Goal: Information Seeking & Learning: Learn about a topic

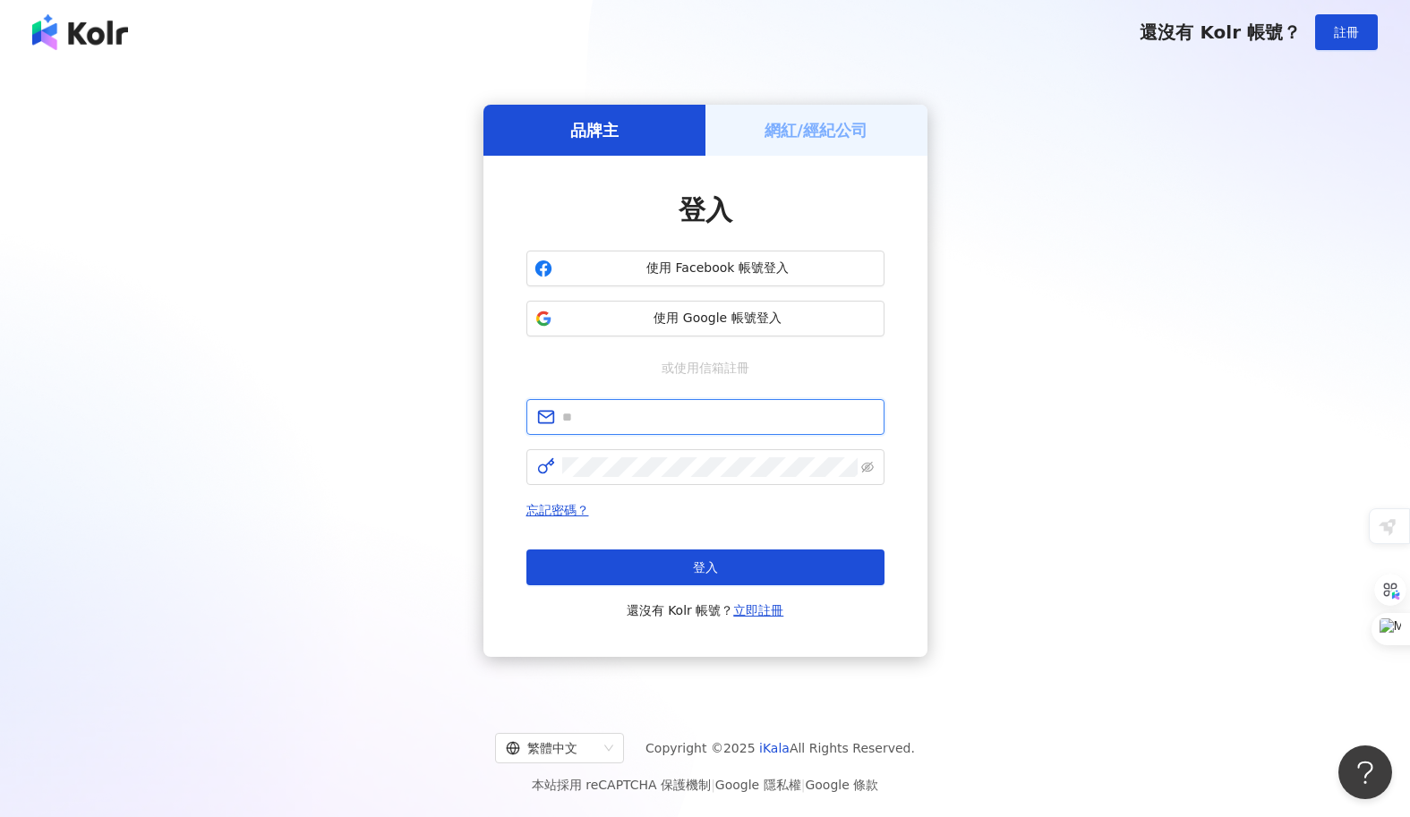
click at [581, 416] on input "text" at bounding box center [717, 417] width 311 height 20
type input "**********"
click button "登入" at bounding box center [705, 568] width 358 height 36
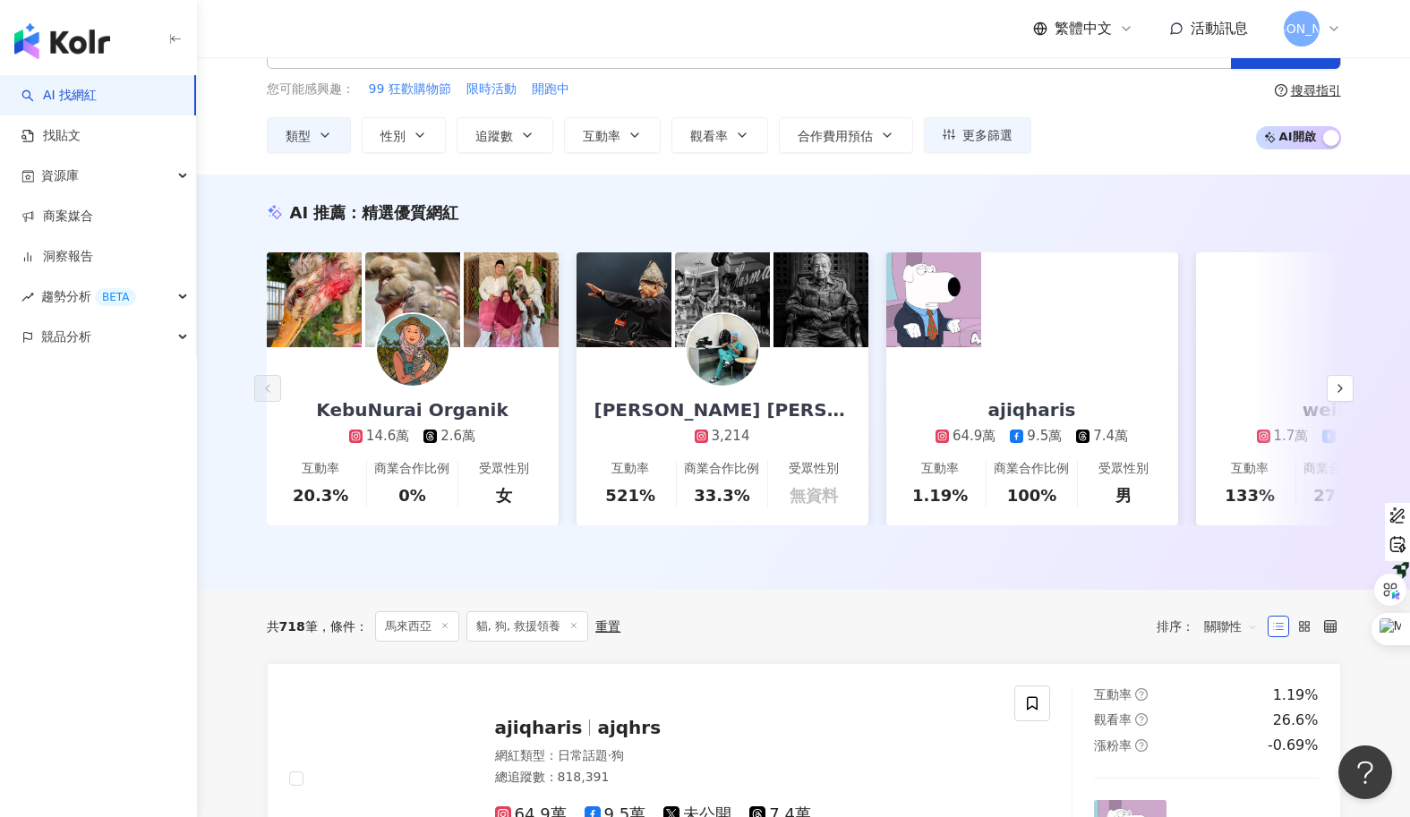
scroll to position [78, 0]
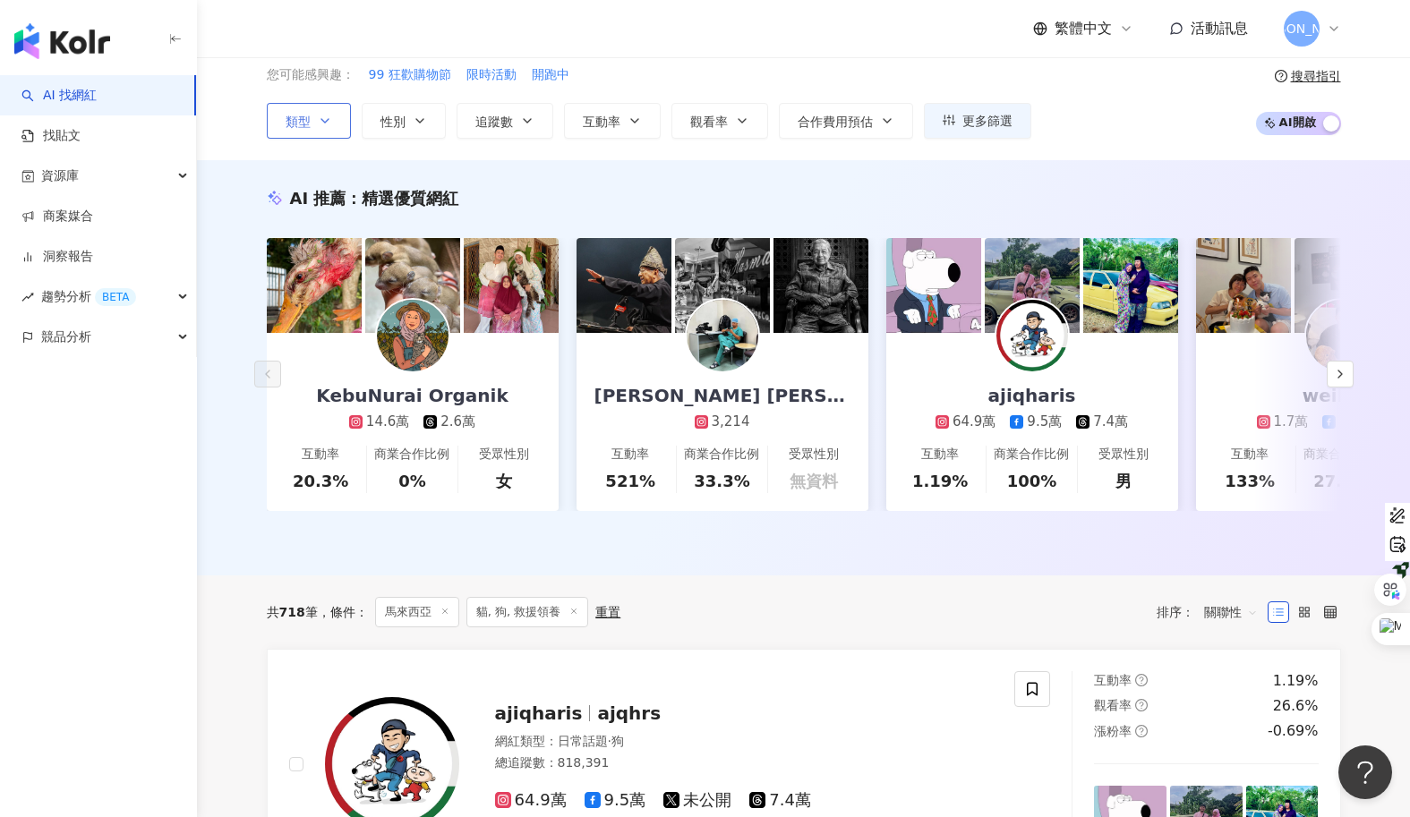
click at [311, 124] on button "類型" at bounding box center [309, 121] width 84 height 36
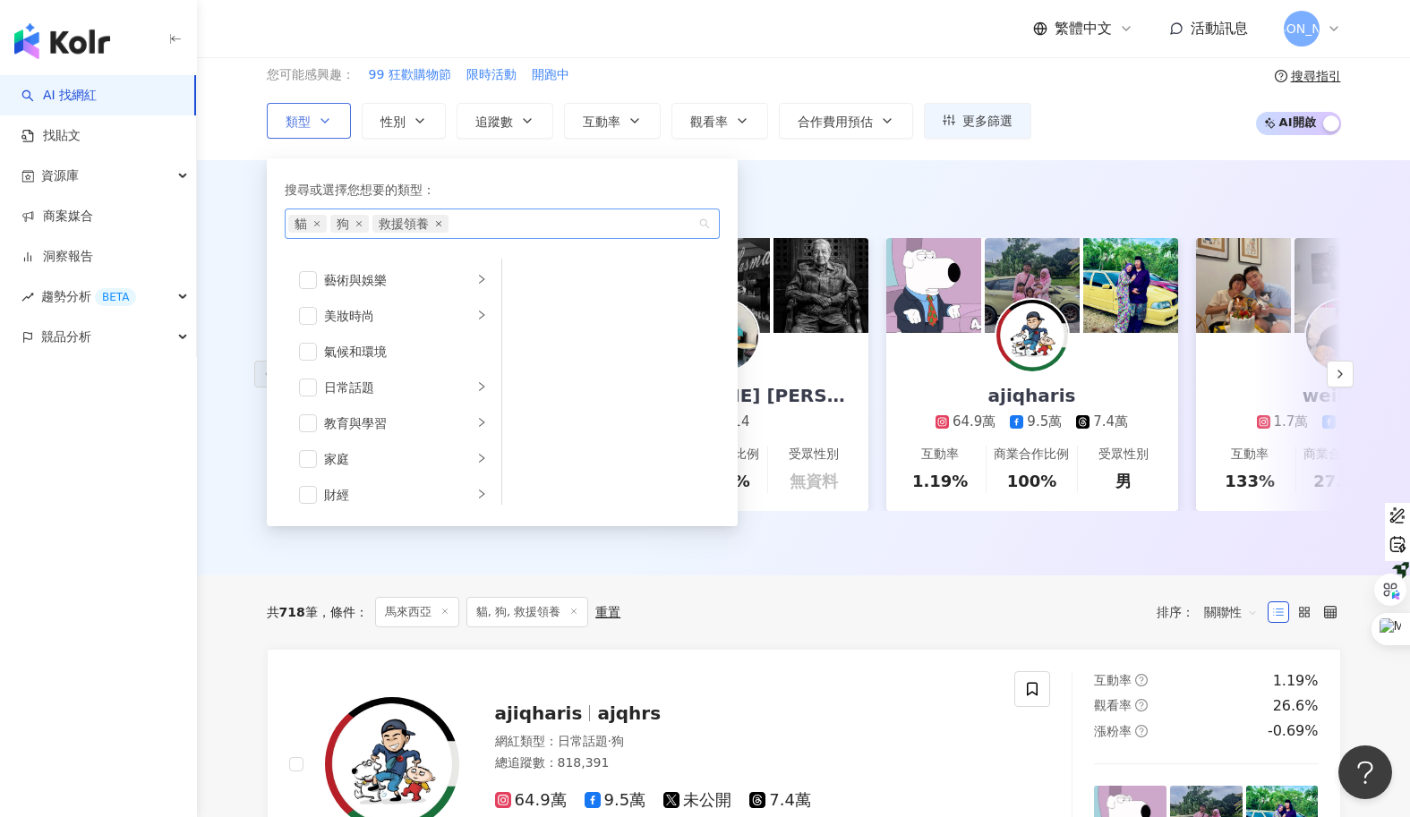
click at [439, 224] on icon "close" at bounding box center [437, 223] width 5 height 5
click at [267, 103] on button "類型 搜尋或選擇您想要的類型： 貓 狗 藝術與娛樂 美妝時尚 氣候和環境 日常話題 教育與學習 家庭 財經 美食 命理占卜 遊戲 法政社會 生活風格 影視娛樂…" at bounding box center [309, 121] width 84 height 36
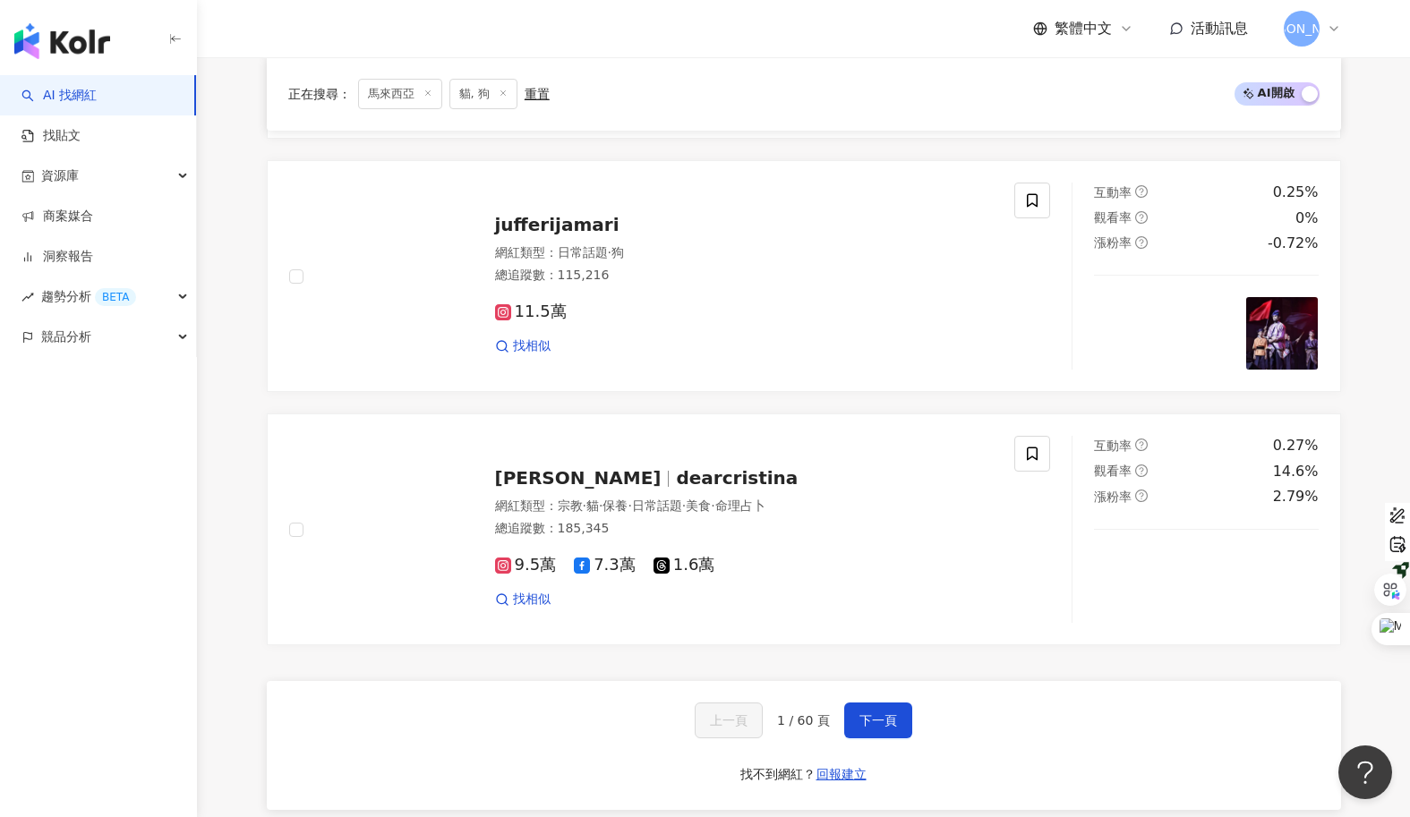
scroll to position [2344, 0]
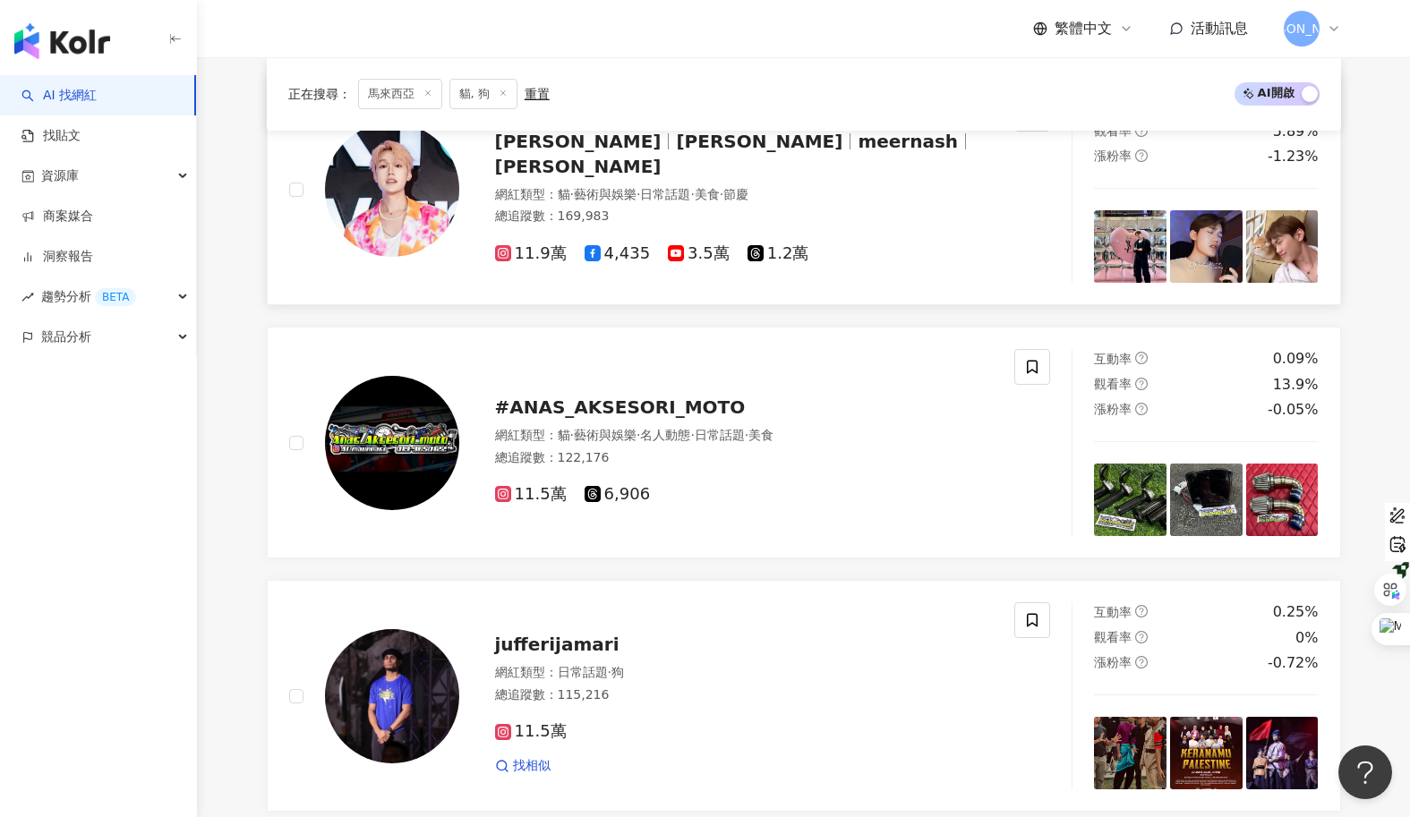
click at [560, 152] on span "Meer Nash 沙米尔" at bounding box center [578, 141] width 166 height 21
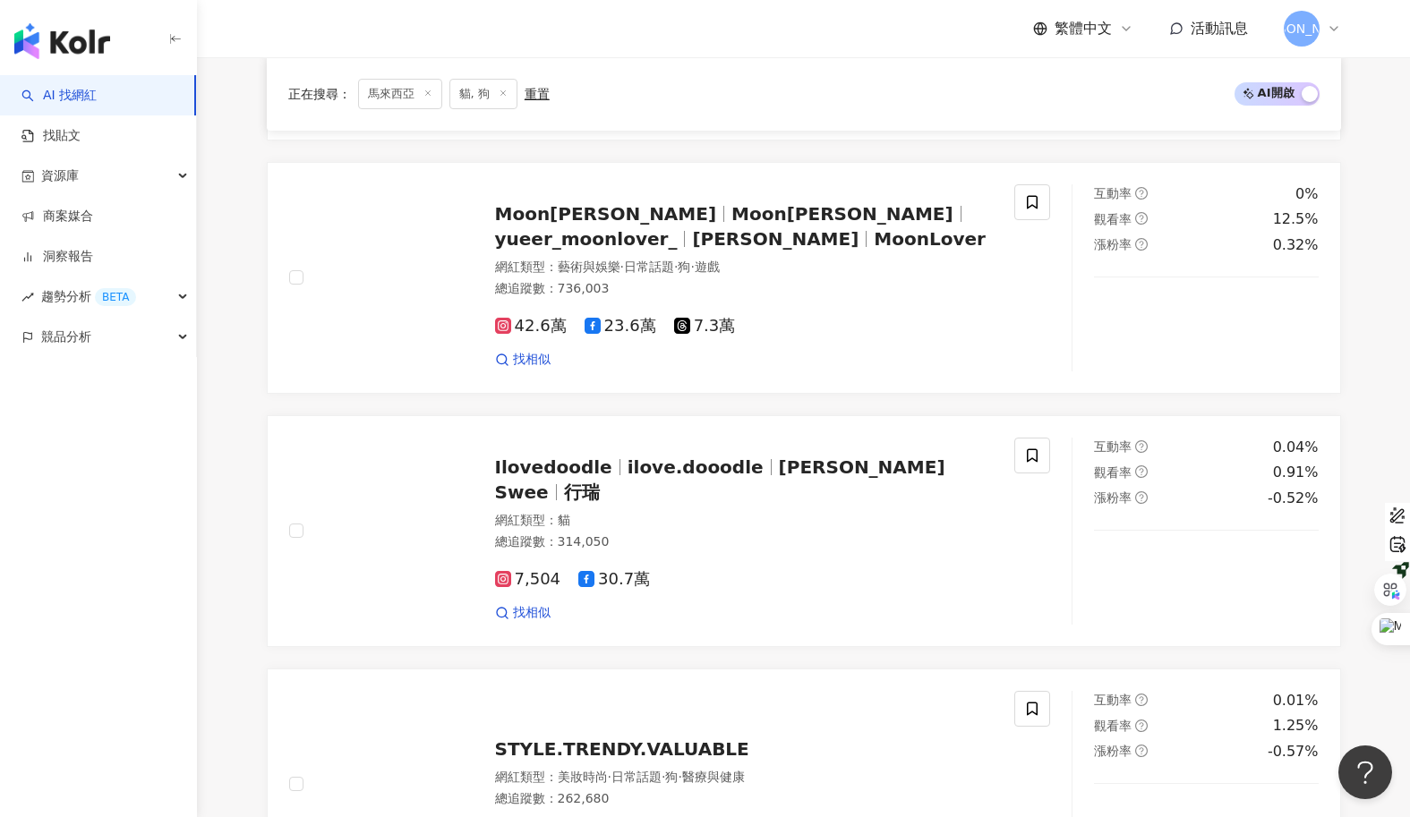
scroll to position [0, 0]
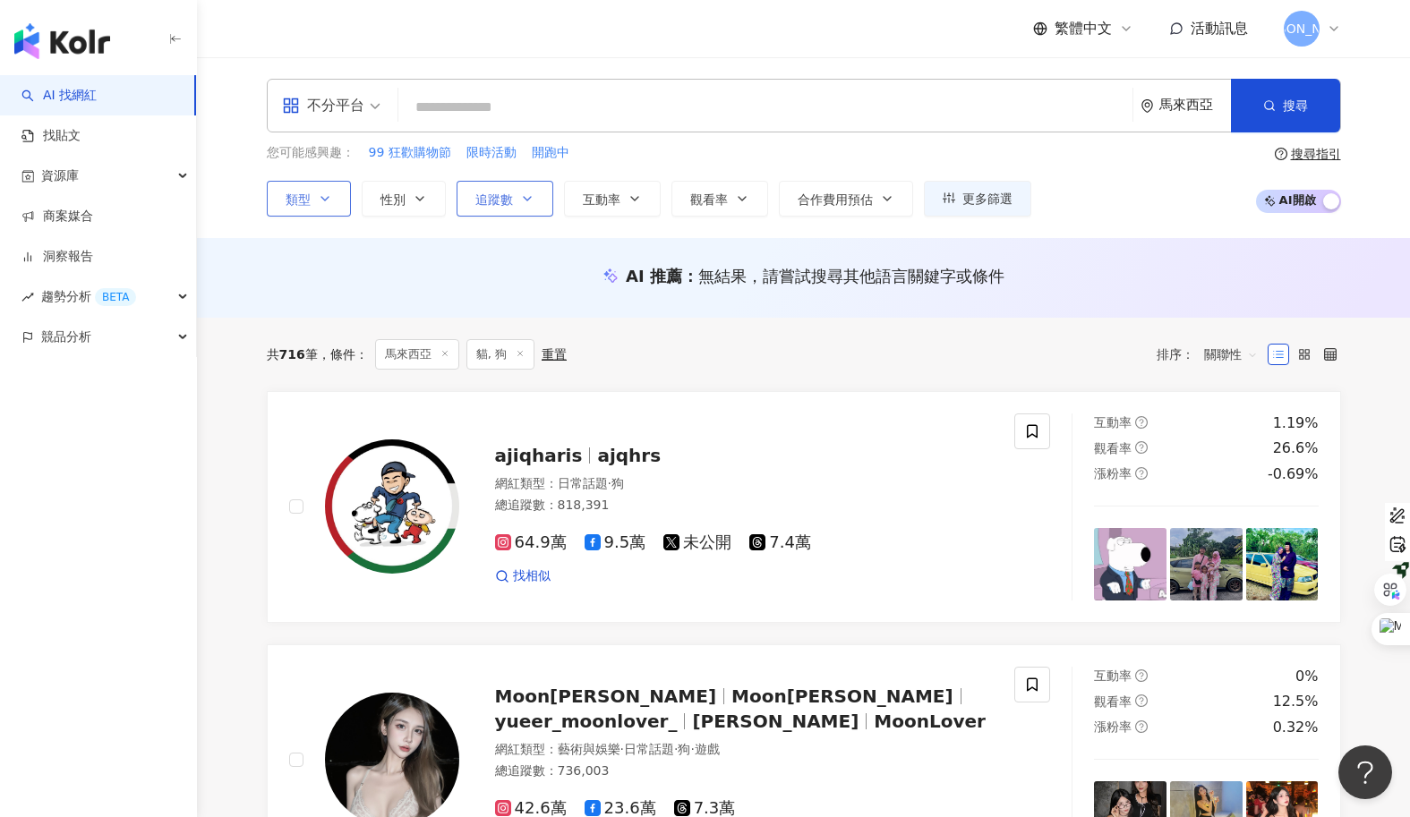
click at [507, 198] on span "追蹤數" at bounding box center [494, 199] width 38 height 14
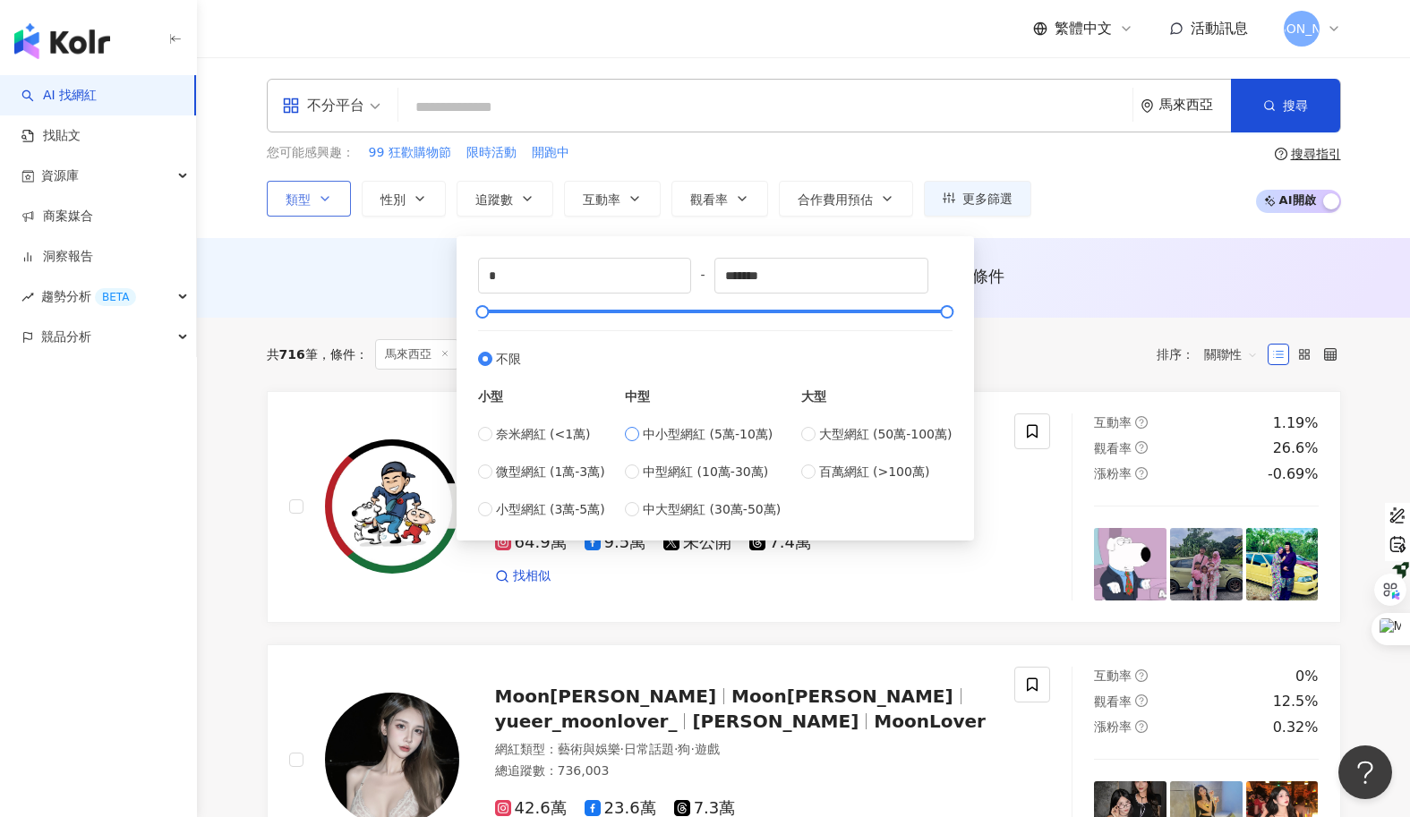
type input "*****"
type input "*"
type input "****"
click at [475, 476] on div "* - **** 不限 小型 奈米網紅 (<1萬) 微型網紅 (1萬-3萬) 小型網紅 (3萬-5萬) 中型 中小型網紅 (5萬-10萬) 中型網紅 (10萬…" at bounding box center [715, 388] width 496 height 283
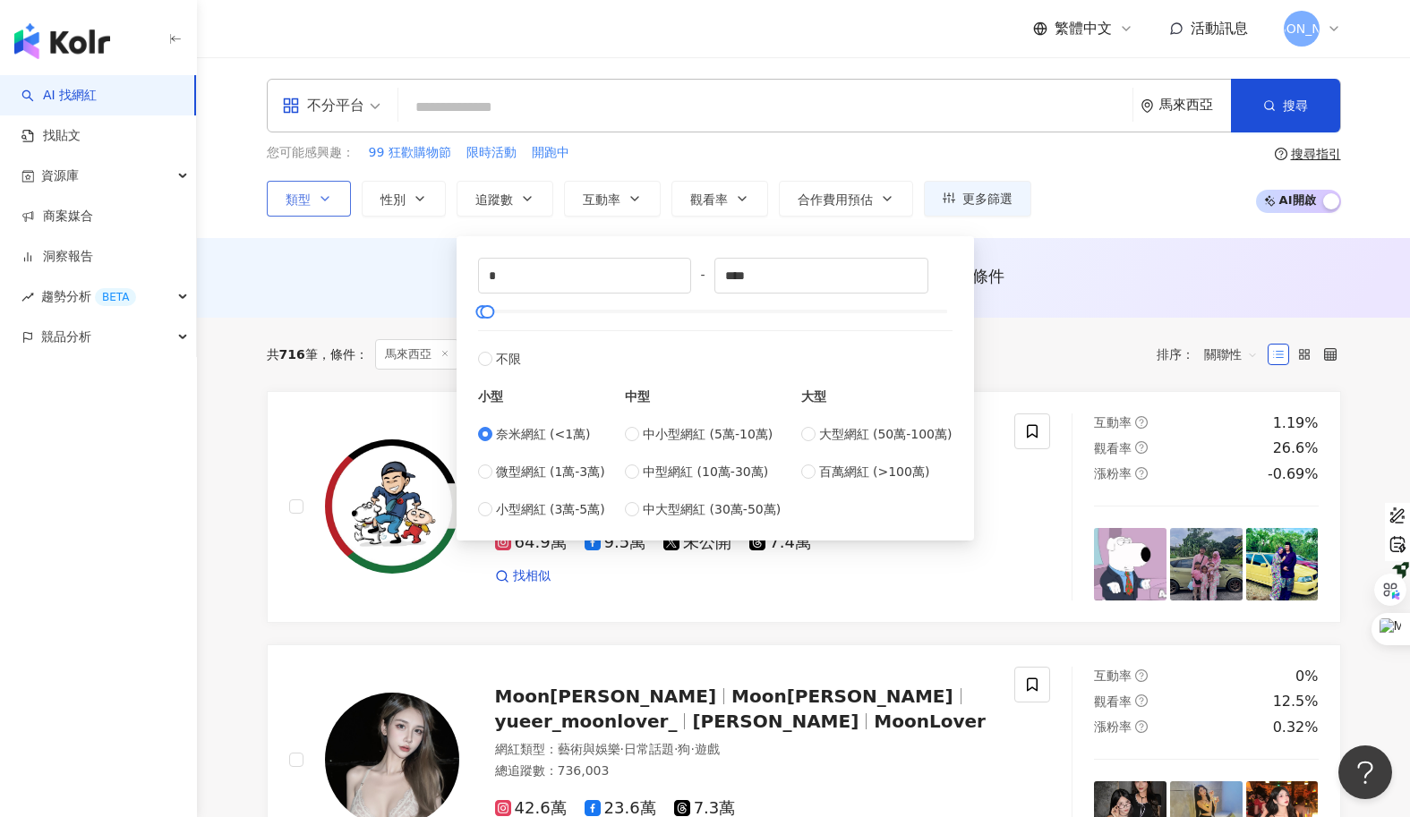
type input "*****"
type input "*"
type input "****"
click at [1086, 241] on div "AI 推薦 ： 無結果，請嘗試搜尋其他語言關鍵字或條件" at bounding box center [803, 278] width 1213 height 80
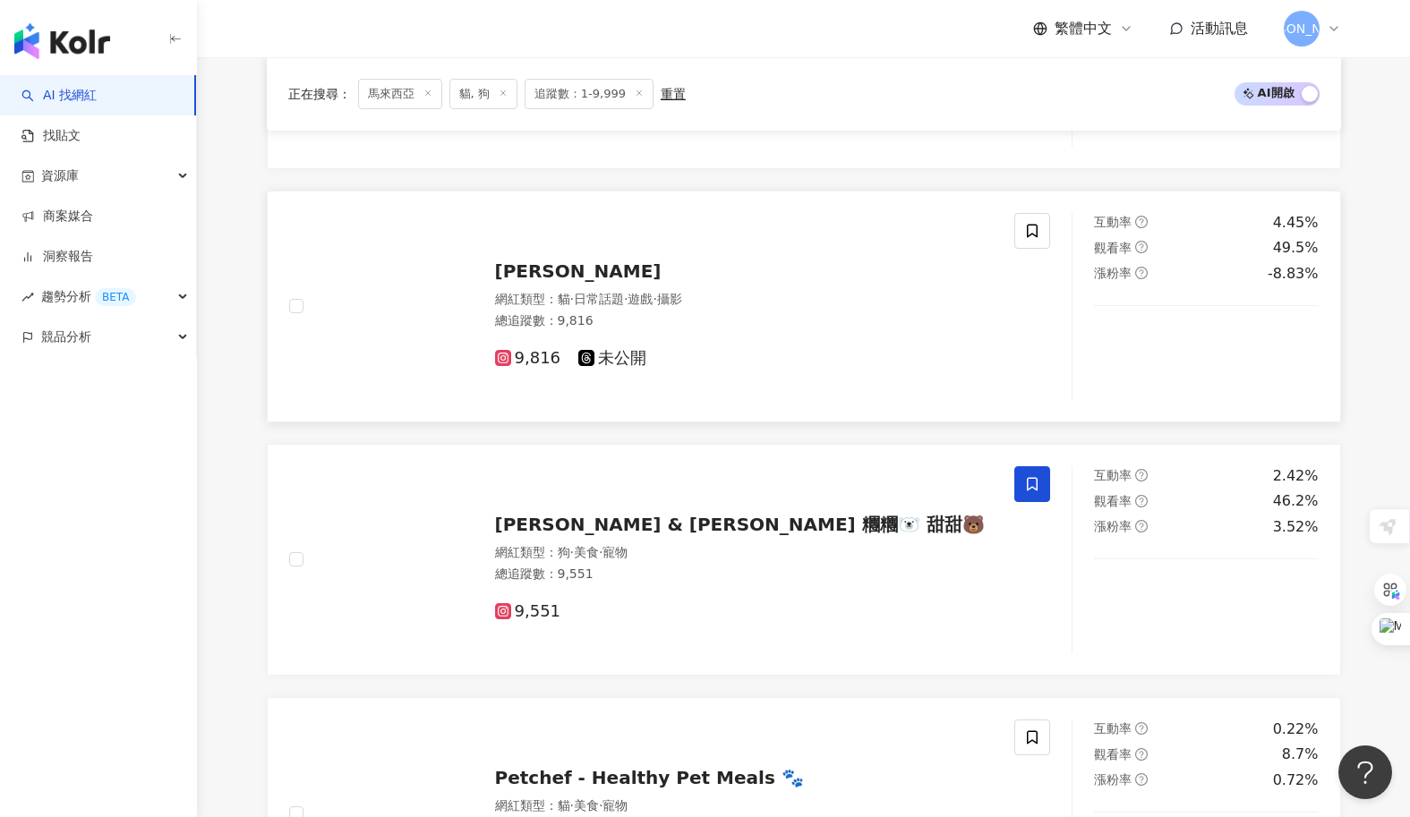
scroll to position [730, 0]
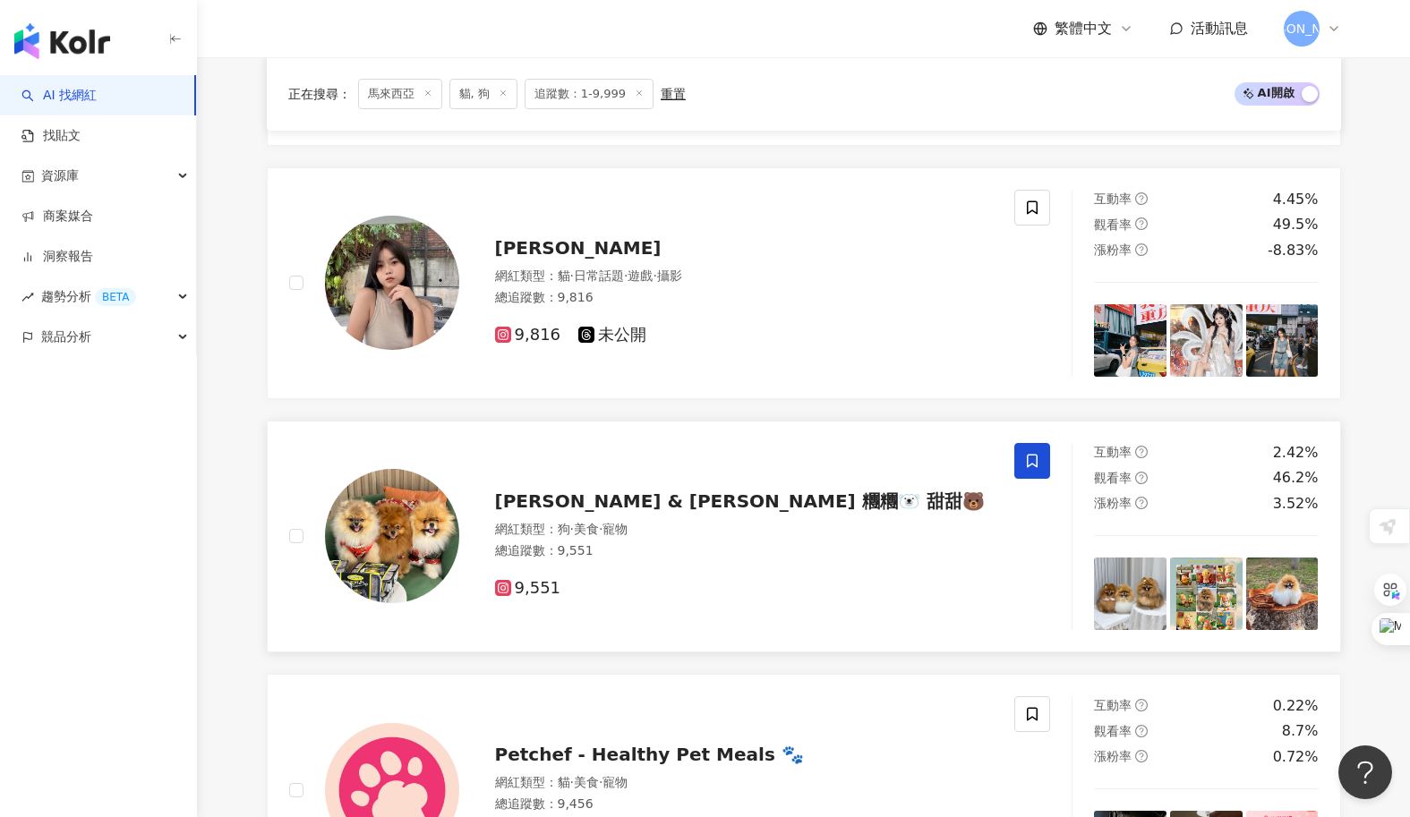
click at [609, 497] on span "Twan Twan & Tian Tian 糰糰🐻‍❄️ 甜甜🐻" at bounding box center [740, 500] width 490 height 21
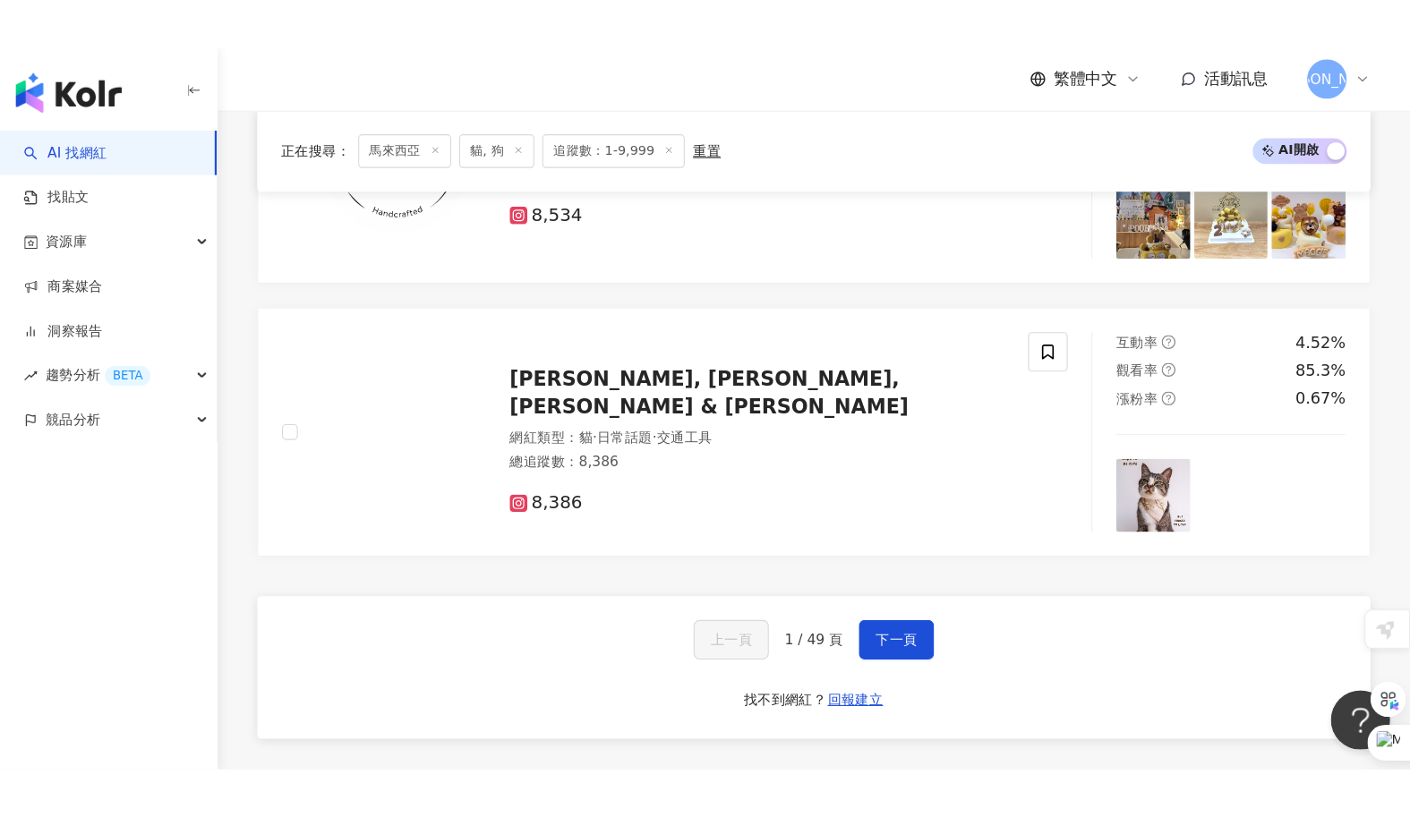
scroll to position [2883, 0]
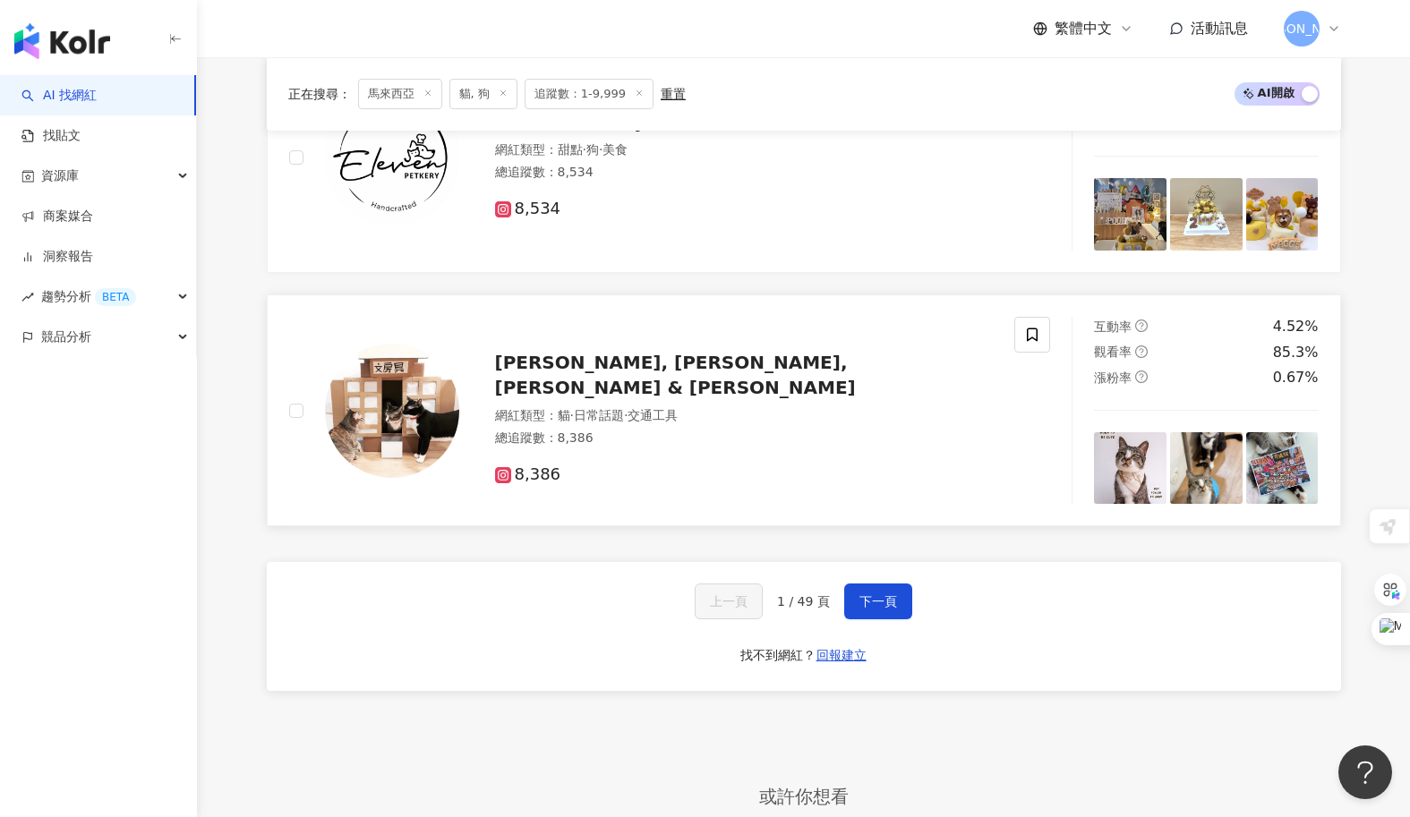
click at [638, 379] on span "Luke, Leia, Chewie & Han" at bounding box center [675, 375] width 361 height 47
click at [874, 617] on button "下一頁" at bounding box center [878, 602] width 68 height 36
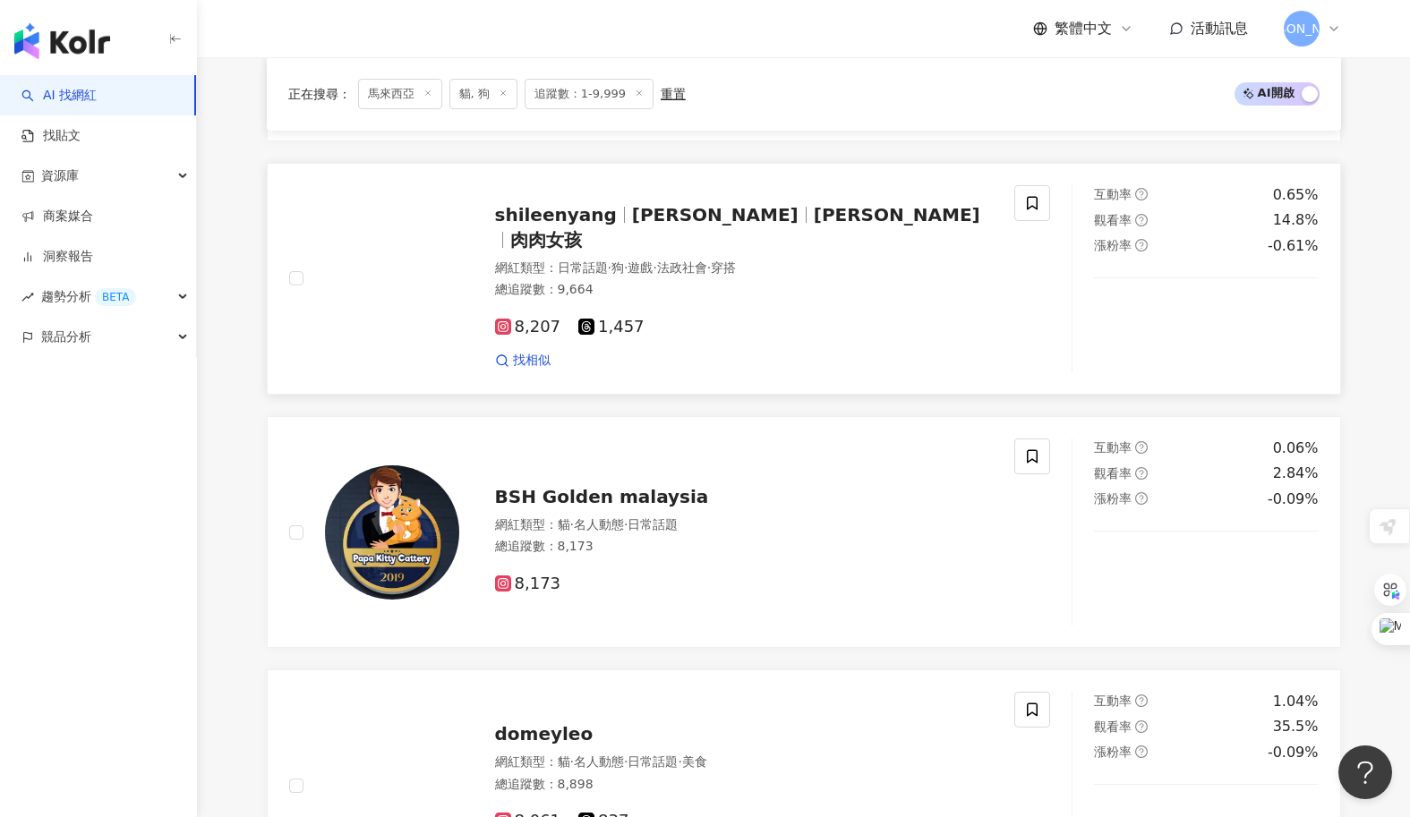
scroll to position [951, 0]
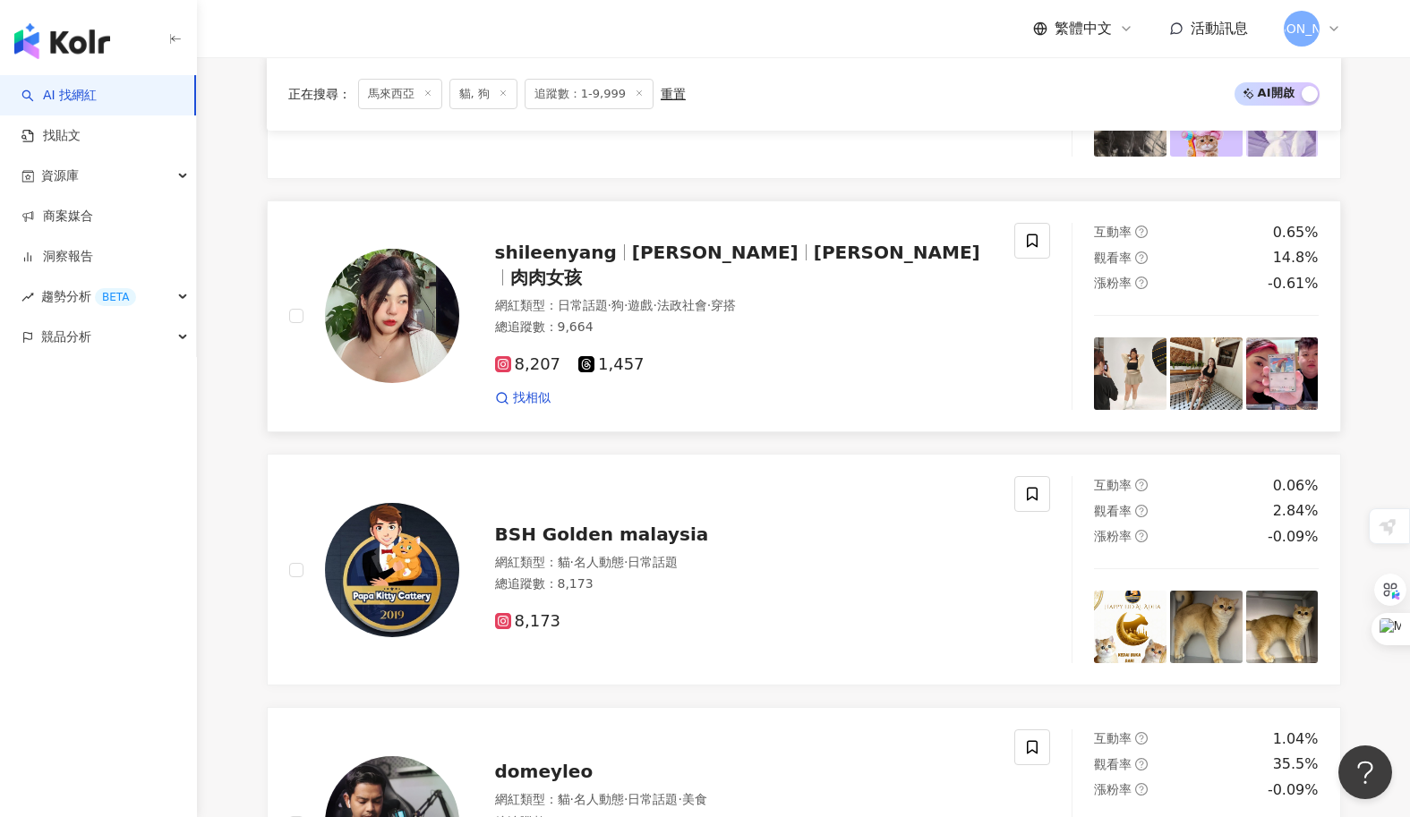
click at [632, 263] on span "楊芷鑏" at bounding box center [715, 252] width 166 height 21
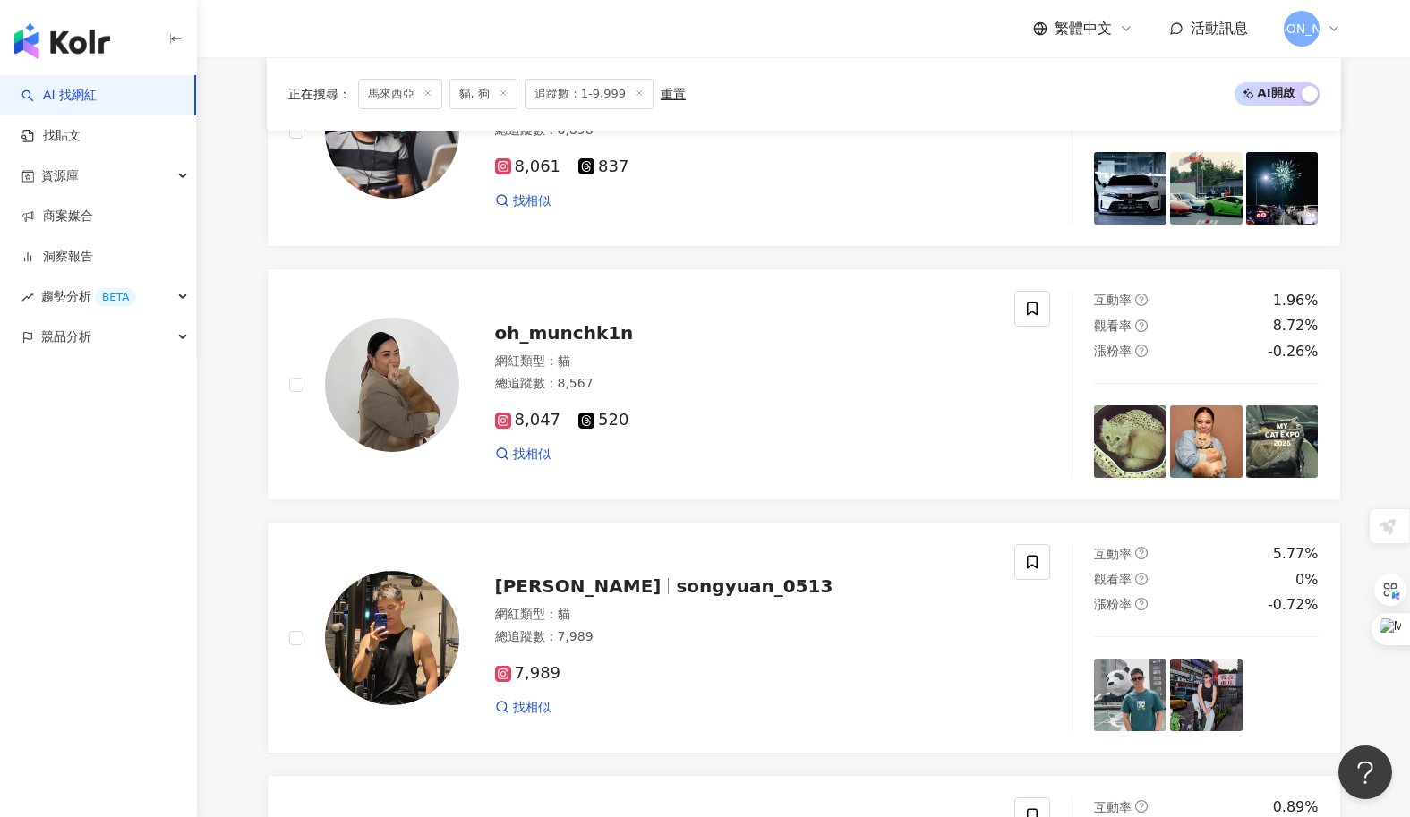
scroll to position [1701, 0]
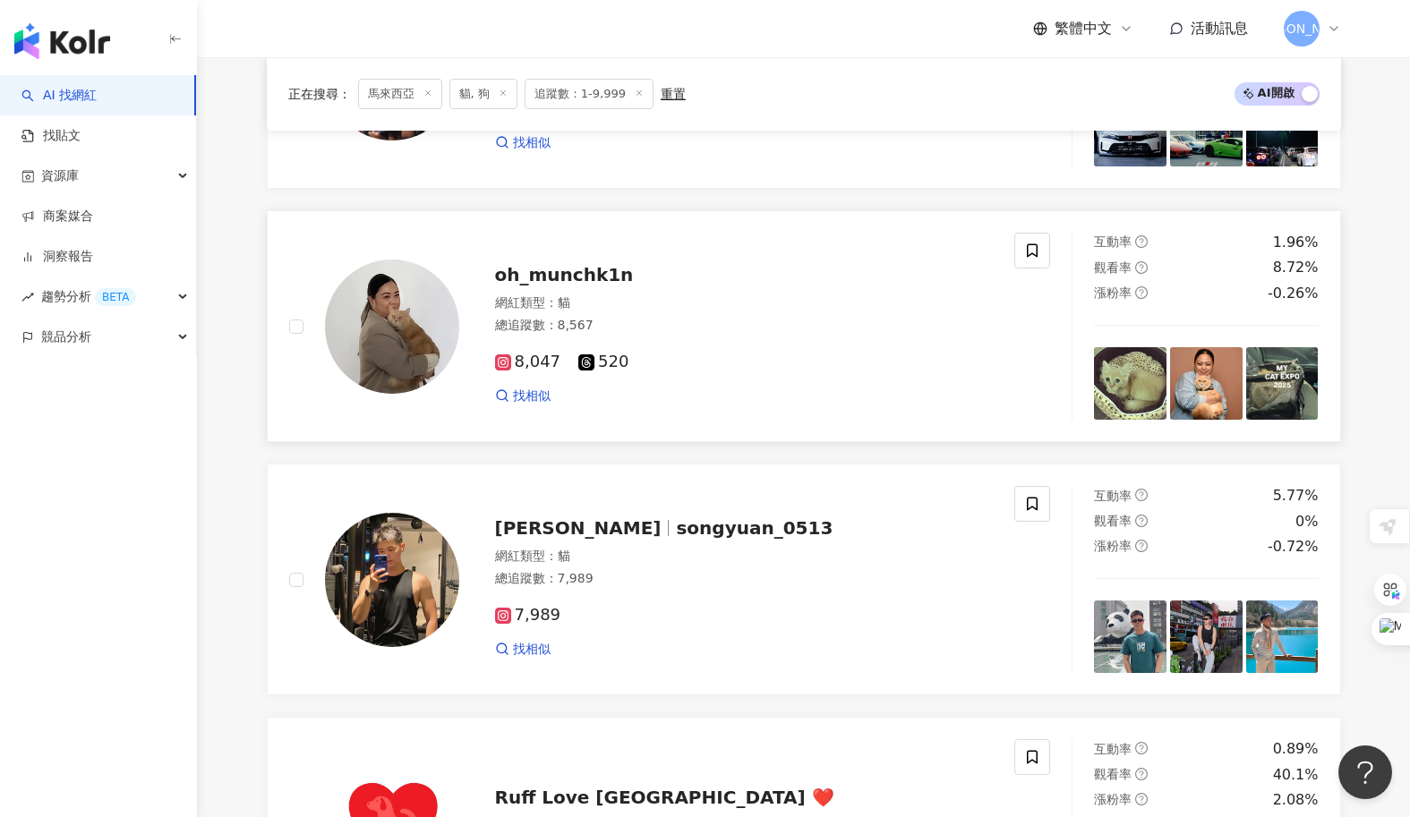
click at [527, 275] on span "oh_munchk1n" at bounding box center [564, 274] width 139 height 21
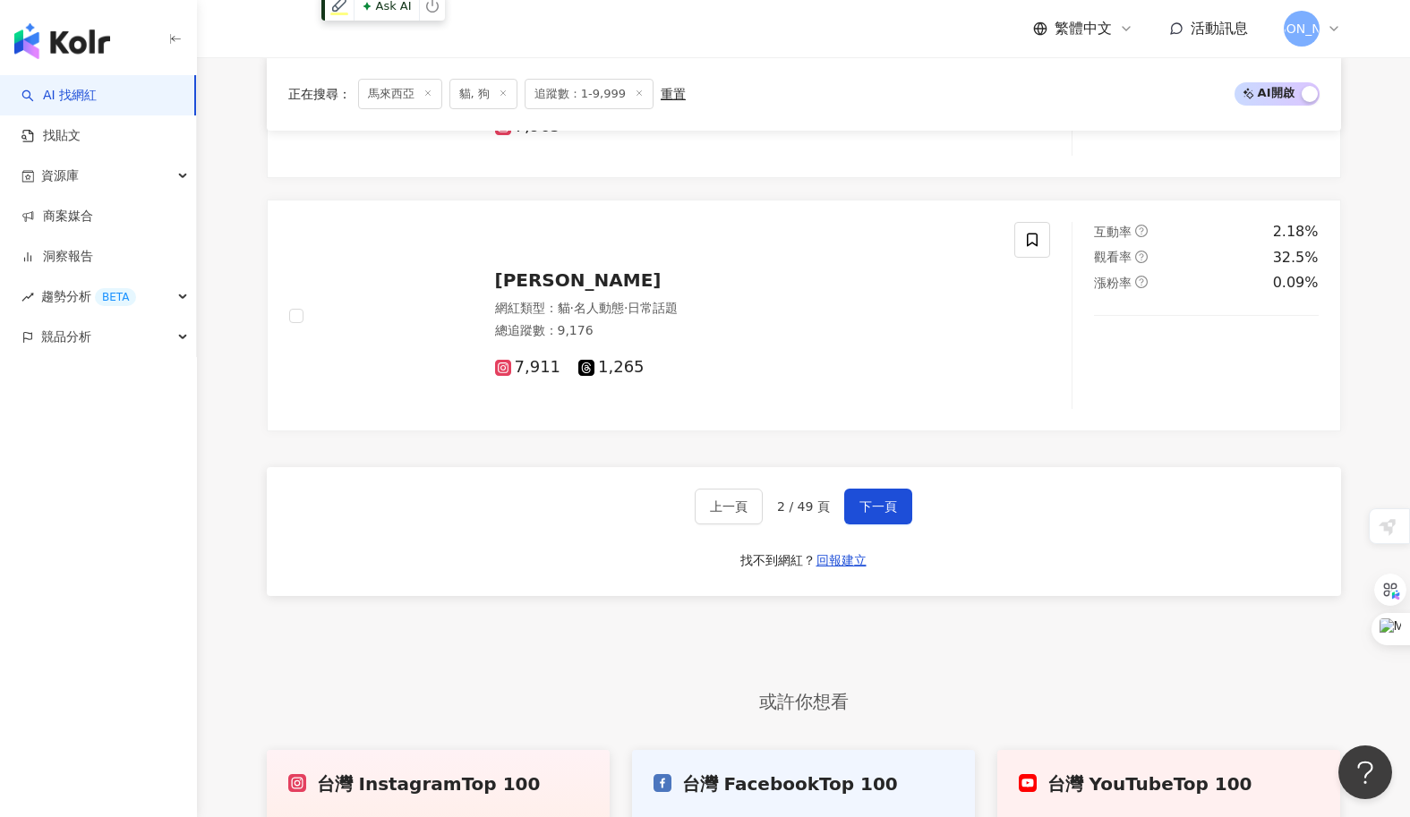
scroll to position [2994, 0]
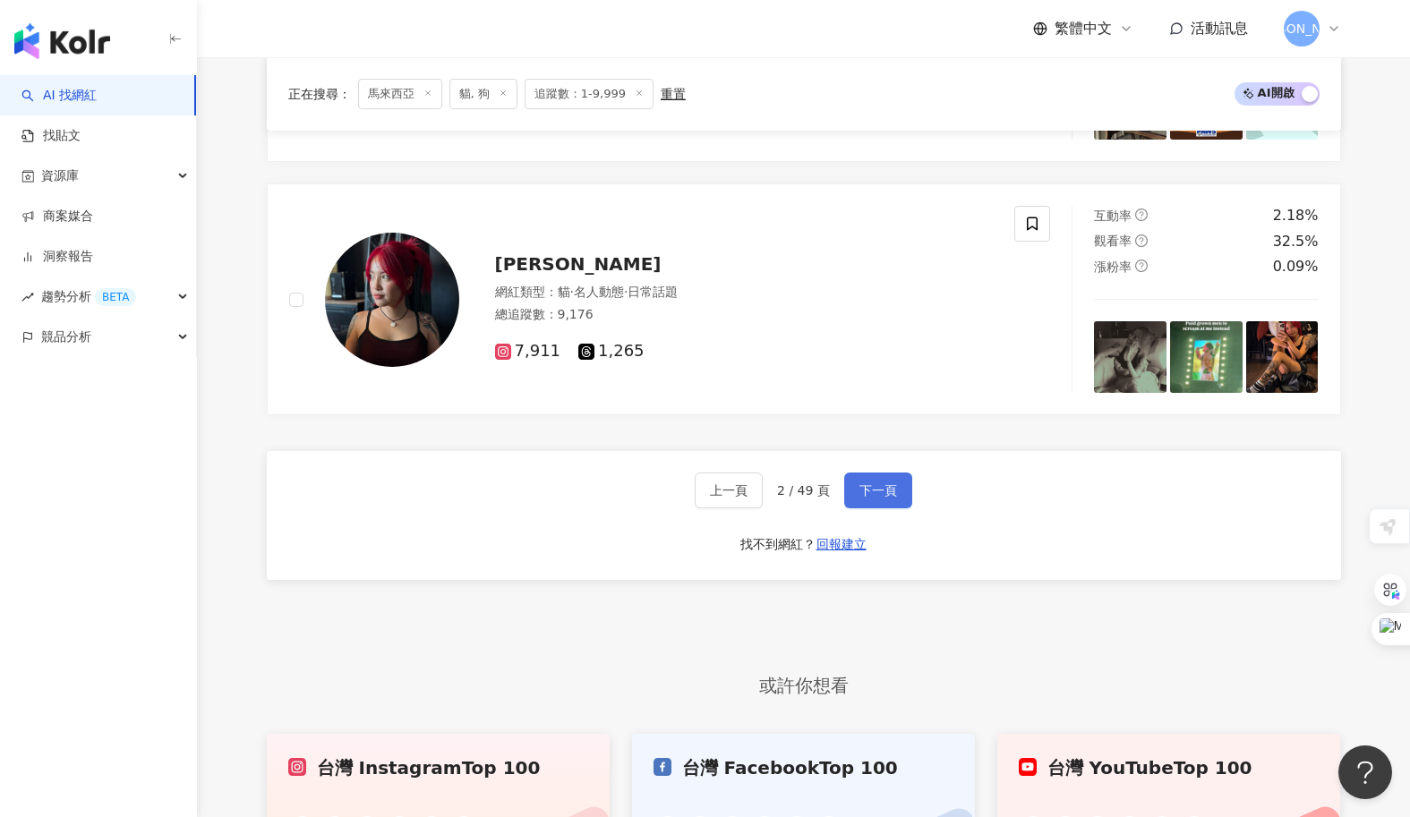
click at [882, 501] on button "下一頁" at bounding box center [878, 491] width 68 height 36
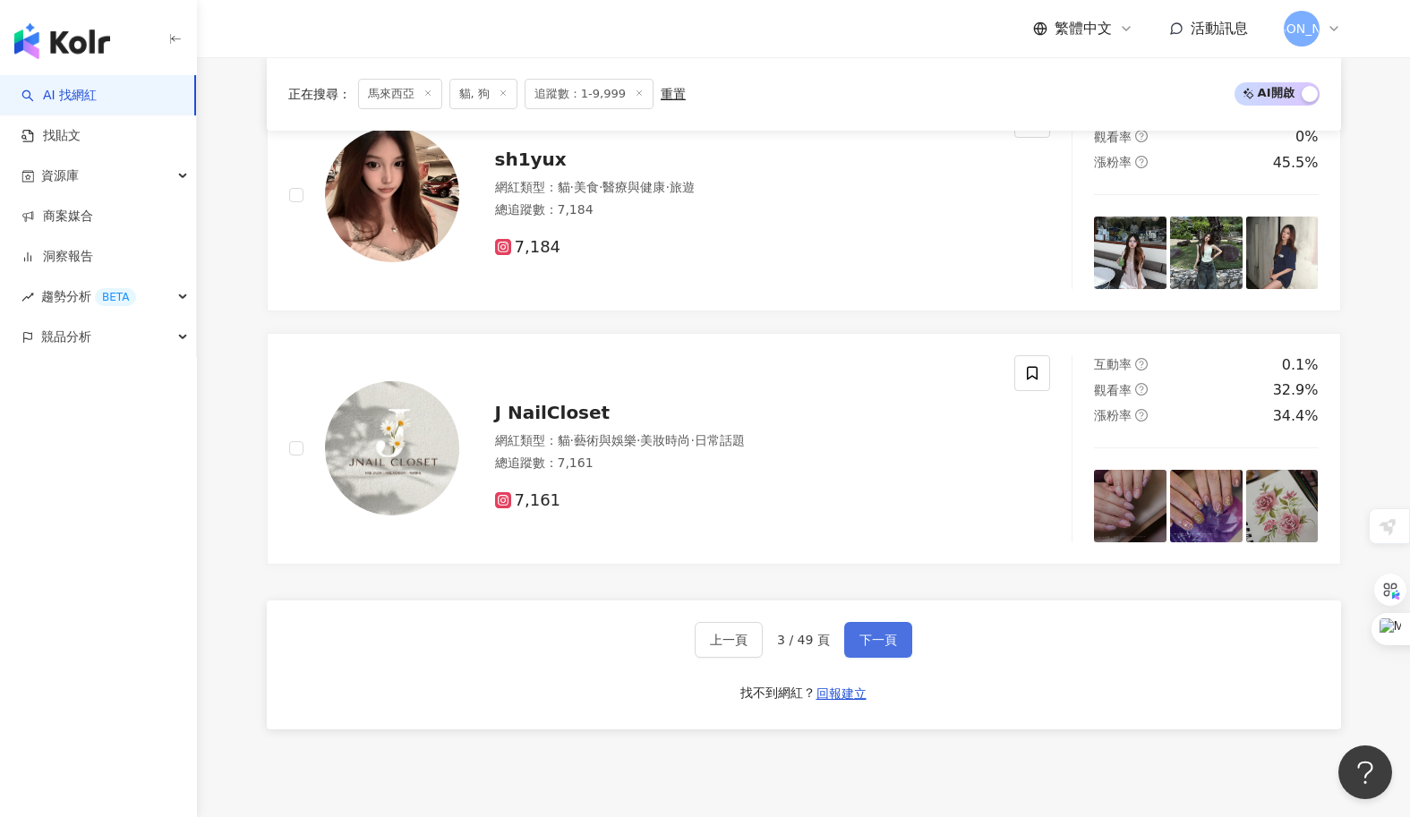
scroll to position [2860, 0]
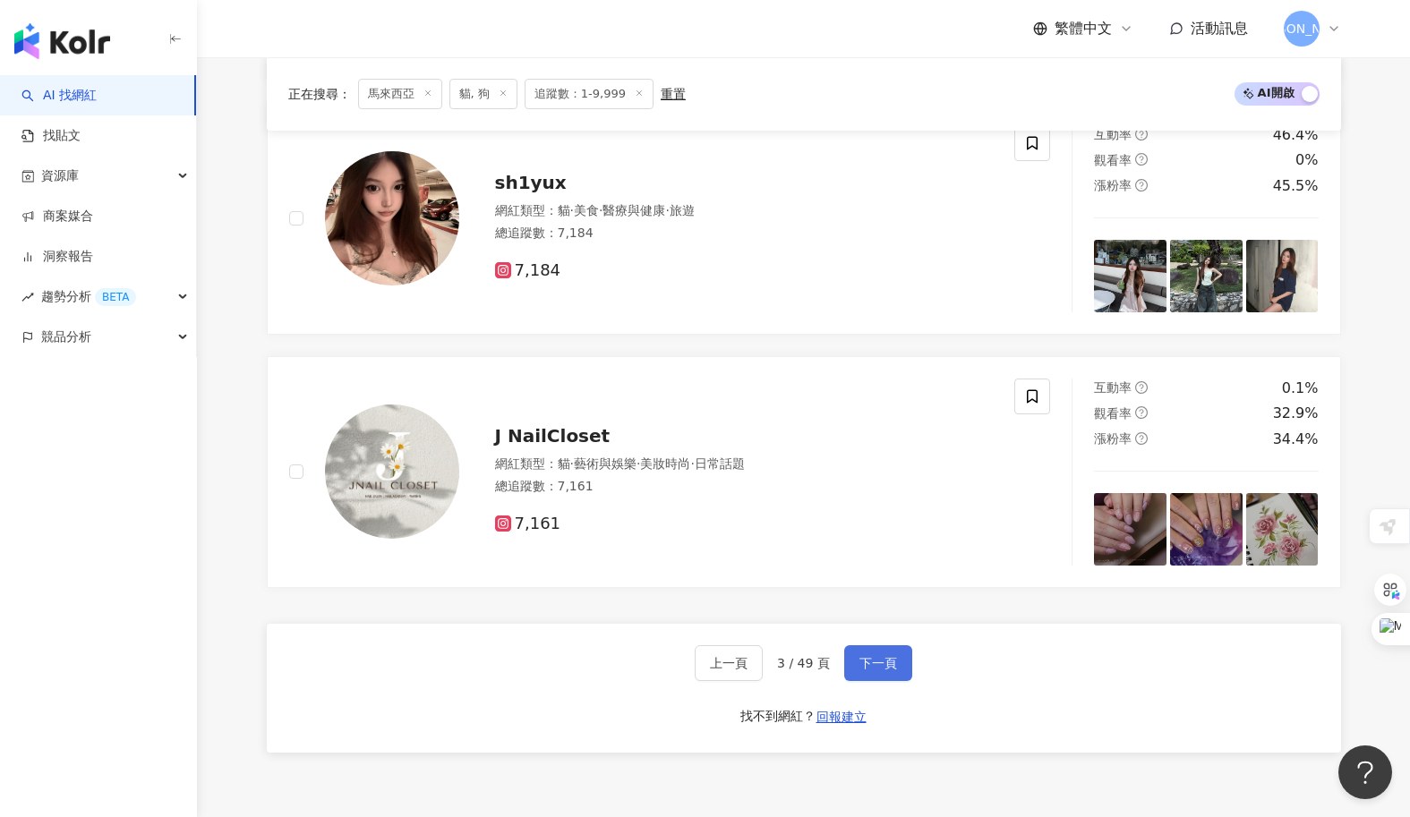
click at [868, 657] on span "下一頁" at bounding box center [878, 663] width 38 height 14
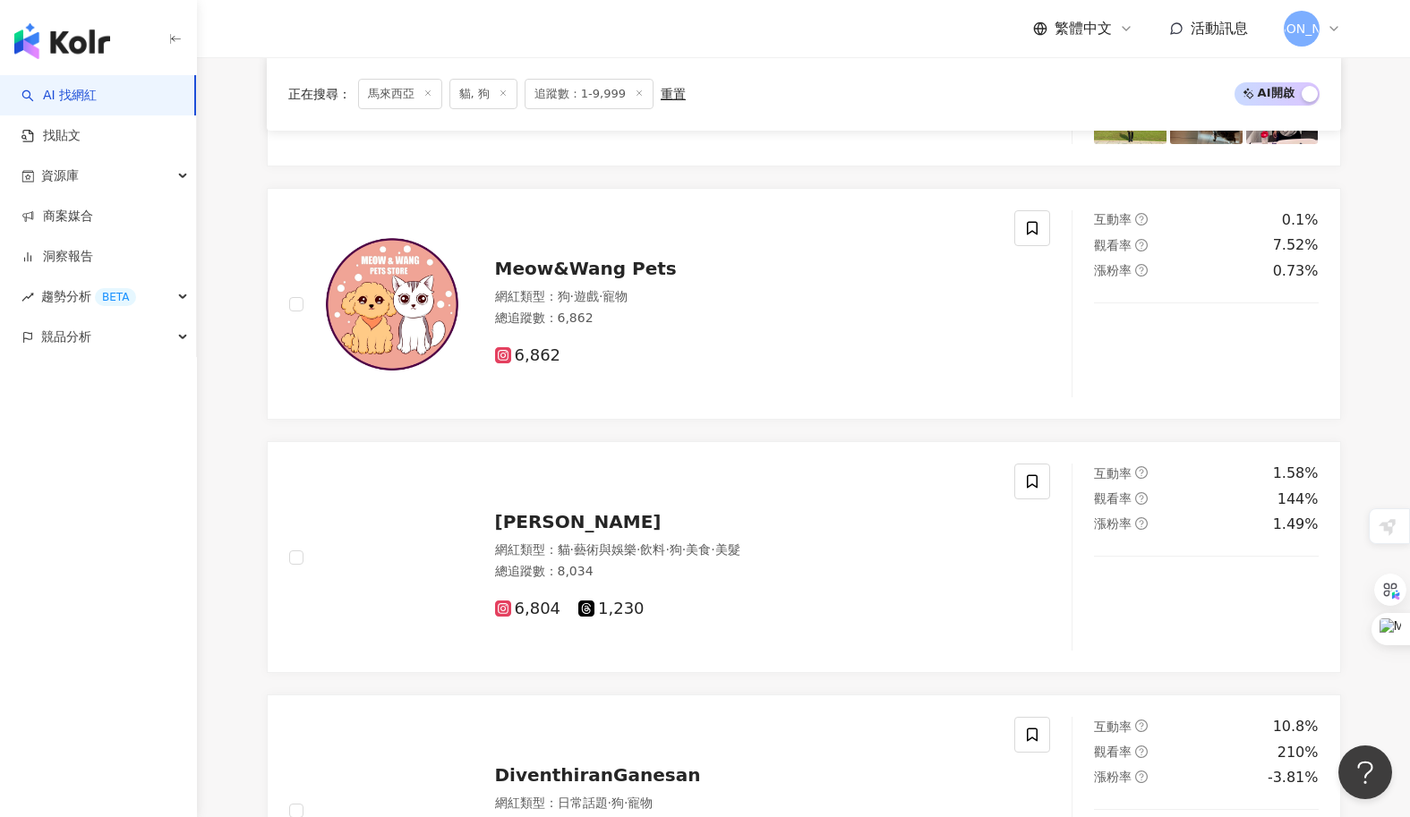
scroll to position [1724, 0]
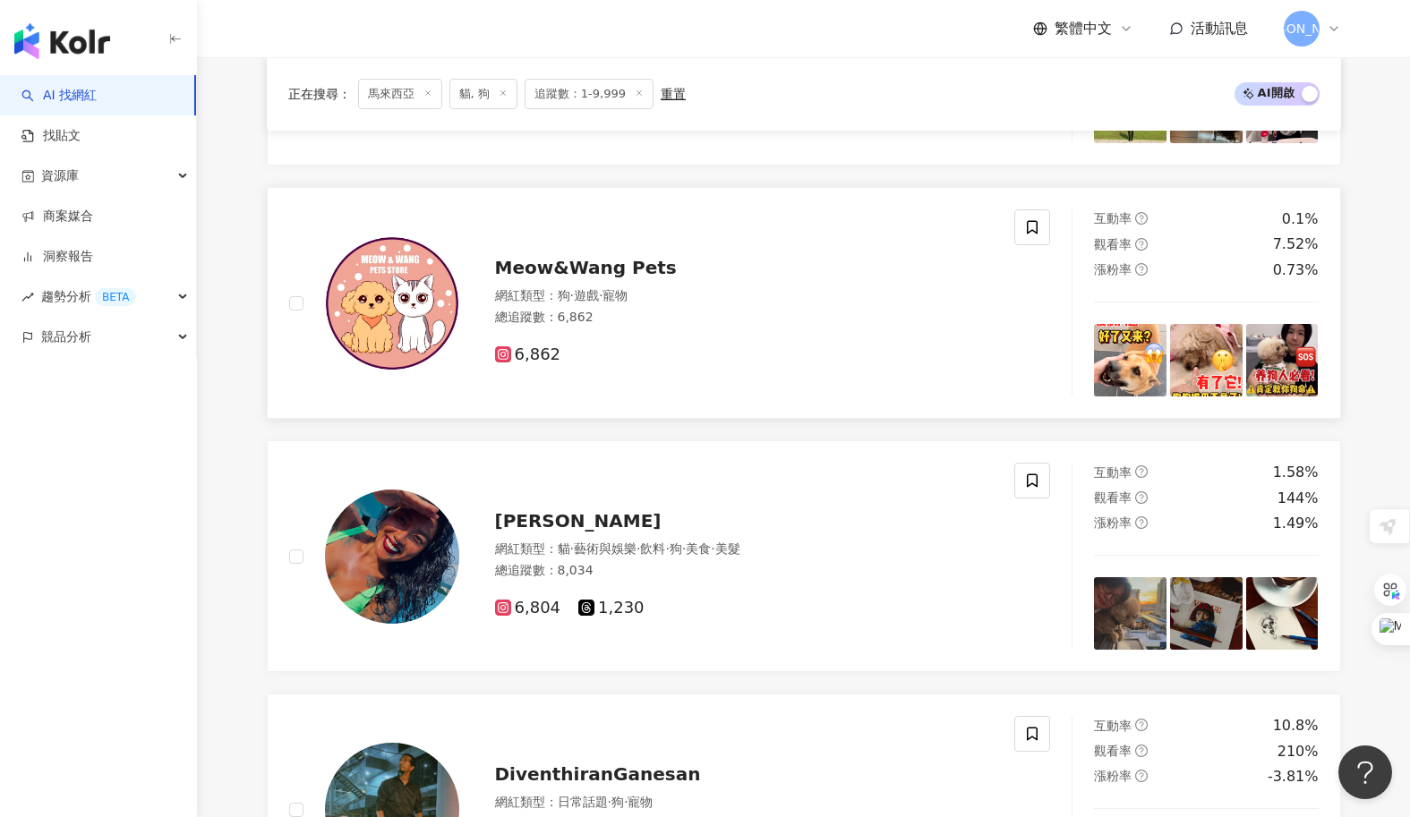
click at [531, 268] on span "Meow&Wang Pets" at bounding box center [586, 267] width 182 height 21
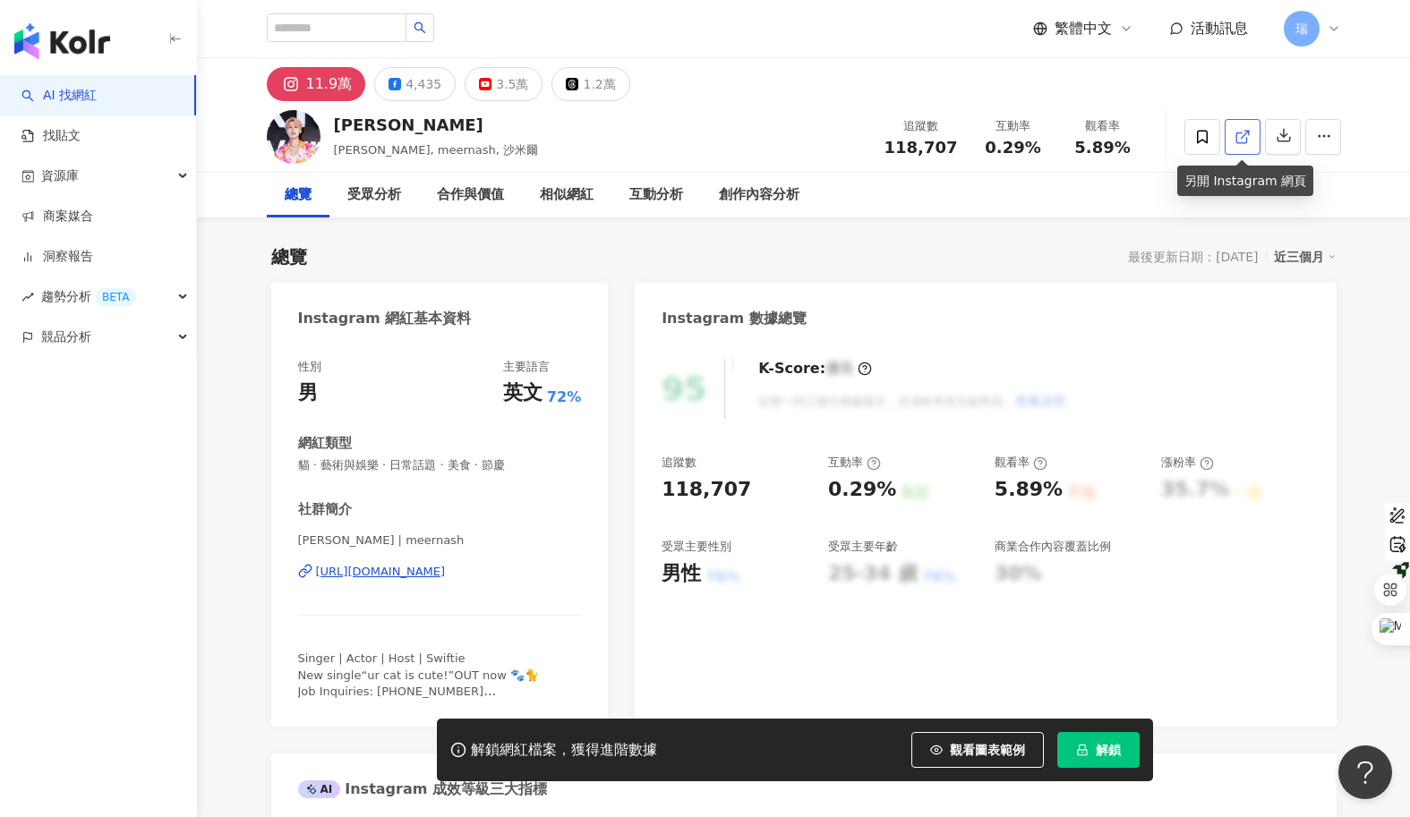
click at [1245, 141] on icon at bounding box center [1241, 137] width 10 height 10
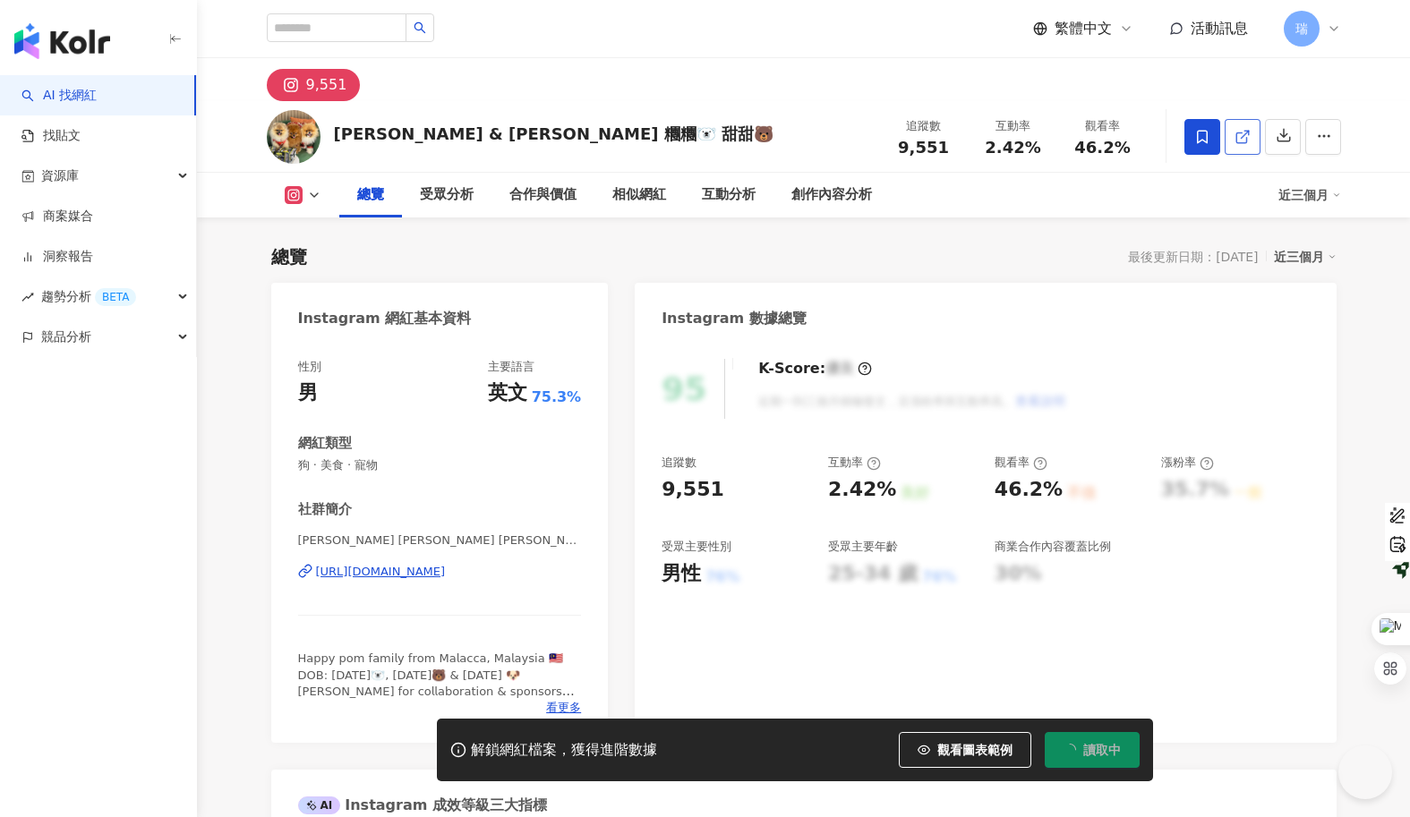
click at [1235, 141] on icon at bounding box center [1242, 137] width 16 height 16
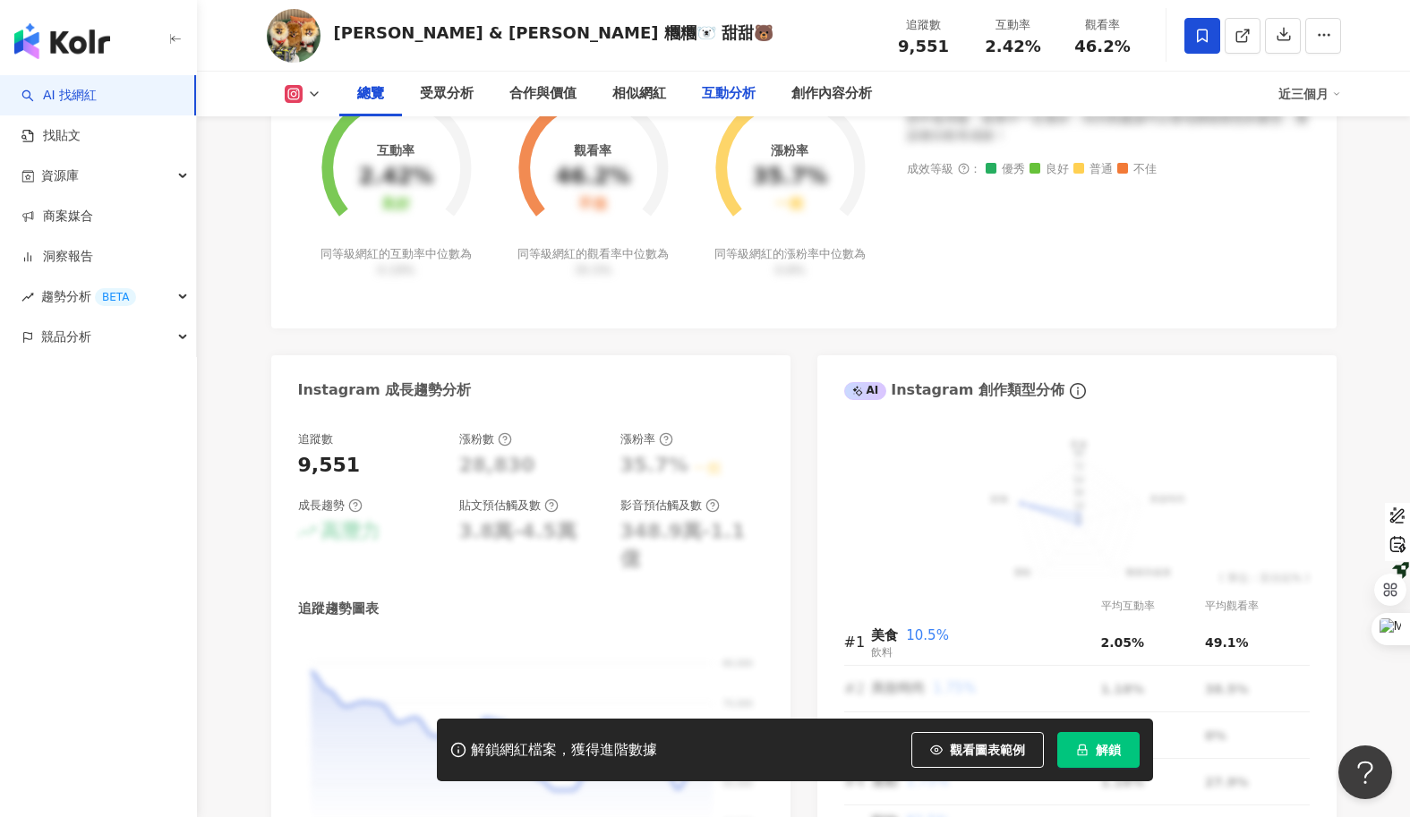
scroll to position [766, 0]
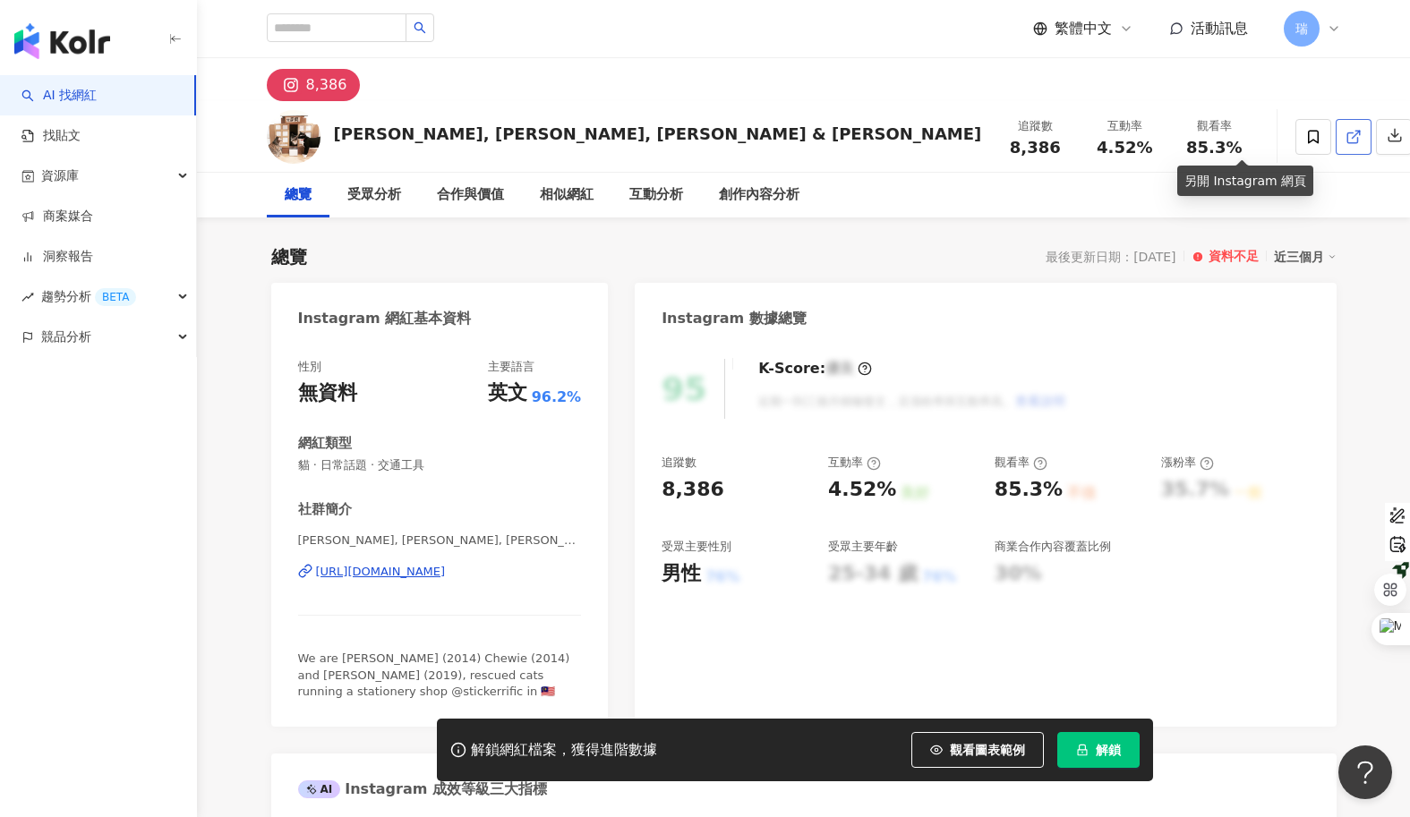
click at [1335, 131] on link at bounding box center [1353, 137] width 36 height 36
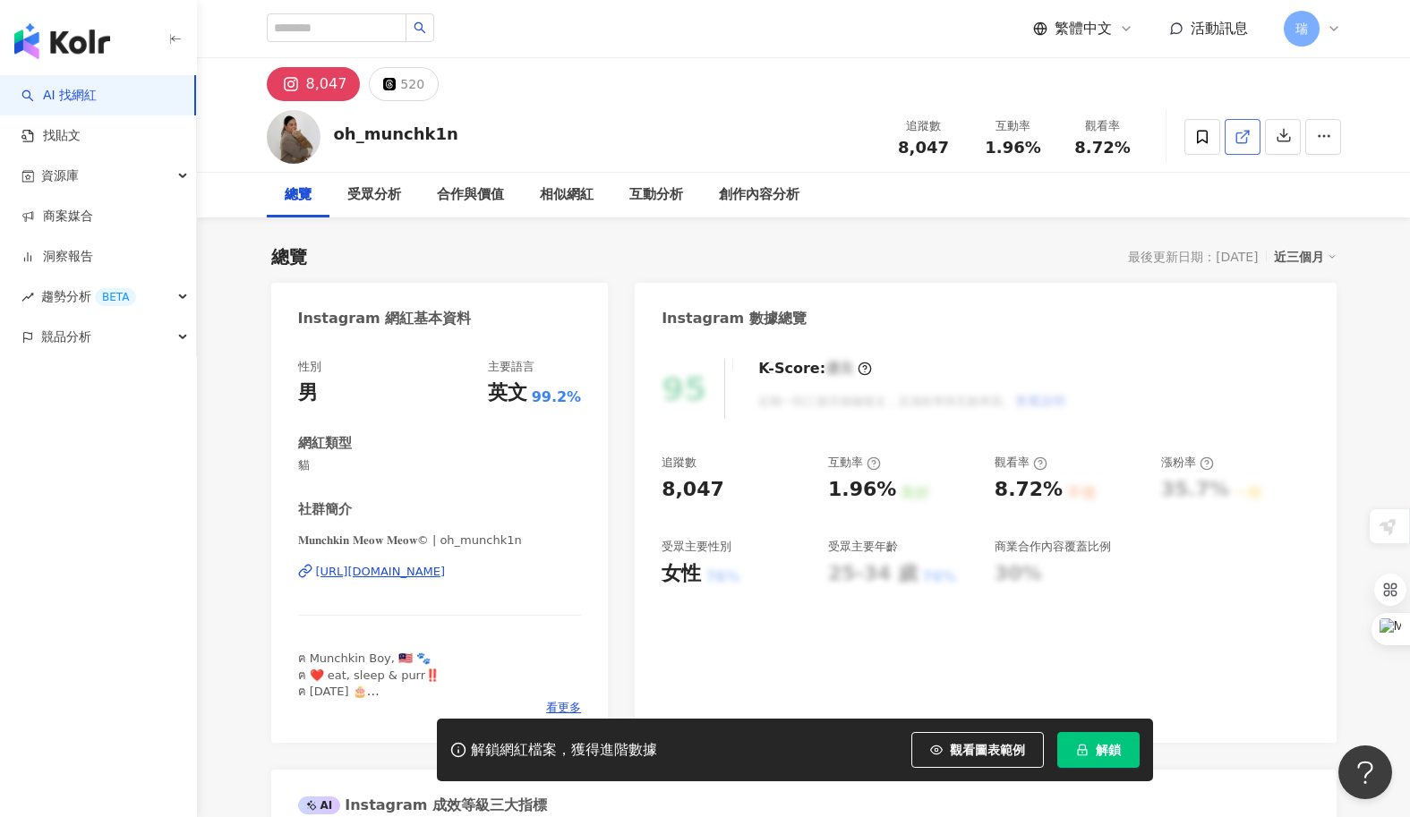
click at [1239, 142] on icon at bounding box center [1241, 137] width 10 height 10
